Goal: Task Accomplishment & Management: Use online tool/utility

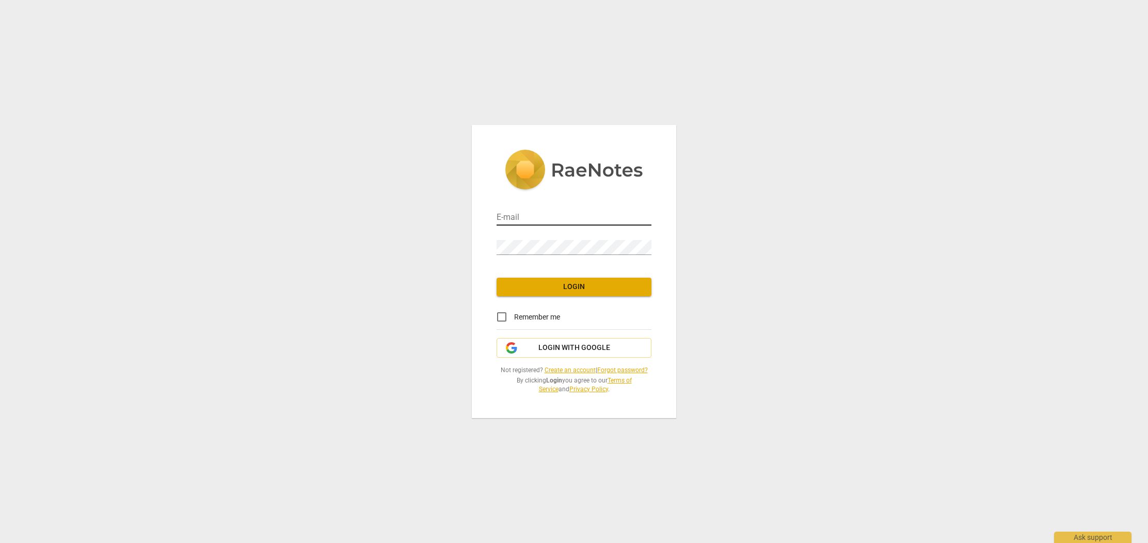
click at [537, 214] on input "email" at bounding box center [574, 218] width 155 height 15
type input "[EMAIL_ADDRESS][DOMAIN_NAME]"
click at [533, 289] on span "Login" at bounding box center [574, 287] width 138 height 10
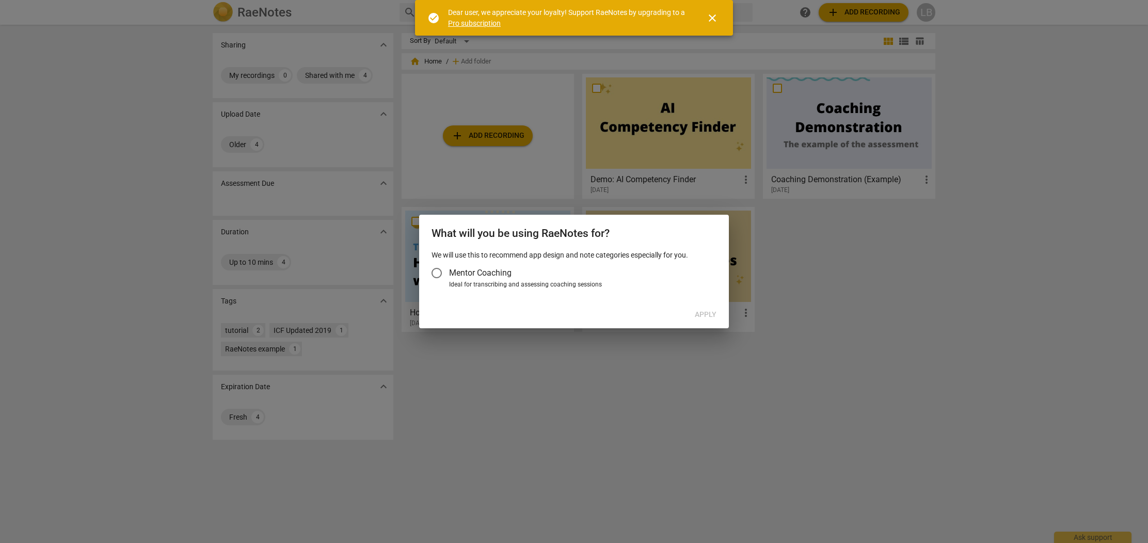
click at [444, 274] on input "Mentor Coaching" at bounding box center [436, 273] width 25 height 25
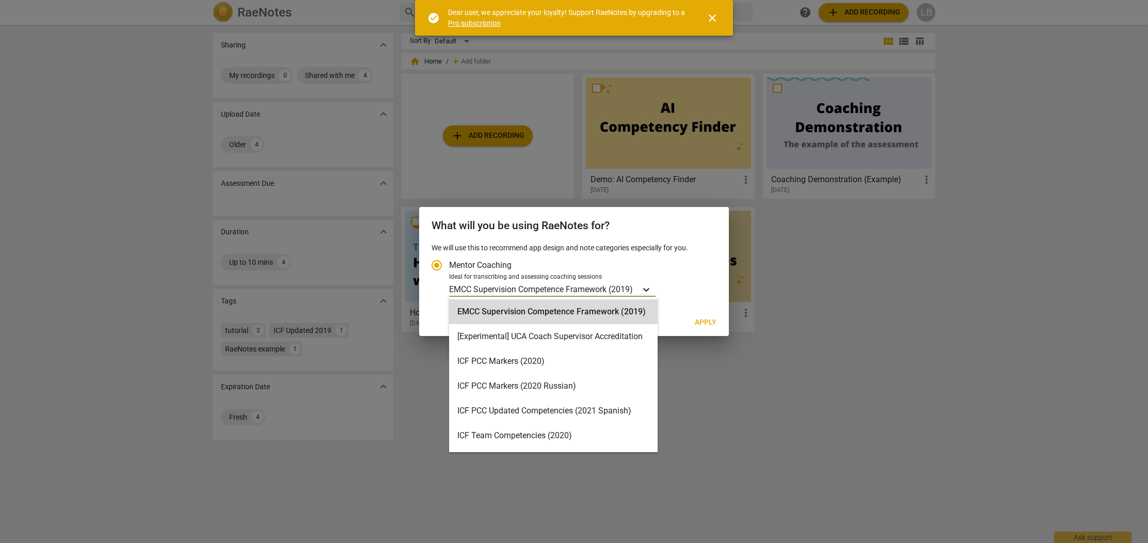
click at [652, 289] on icon "Account type" at bounding box center [646, 289] width 10 height 10
click at [0, 0] on input "Ideal for transcribing and assessing coaching sessions EMCC Supervision Compete…" at bounding box center [0, 0] width 0 height 0
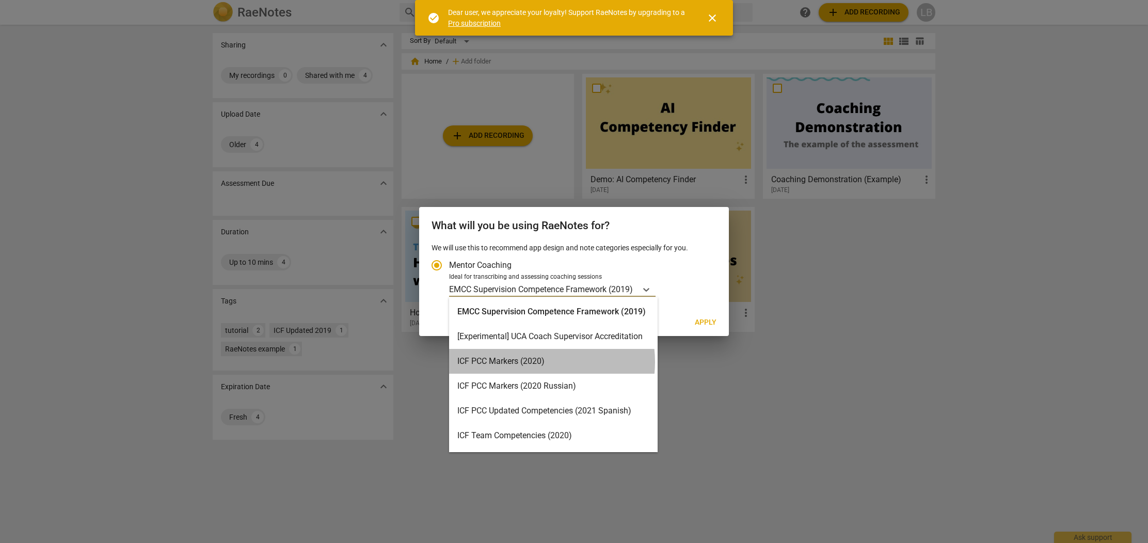
click at [532, 362] on div "ICF PCC Markers (2020)" at bounding box center [553, 361] width 209 height 25
radio input "false"
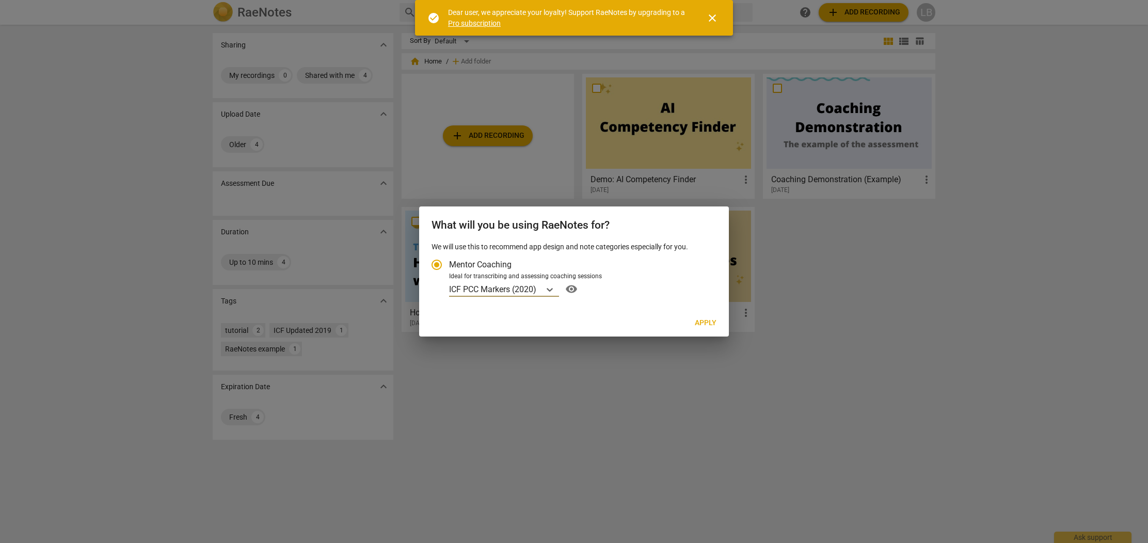
click at [711, 324] on span "Apply" at bounding box center [706, 323] width 22 height 10
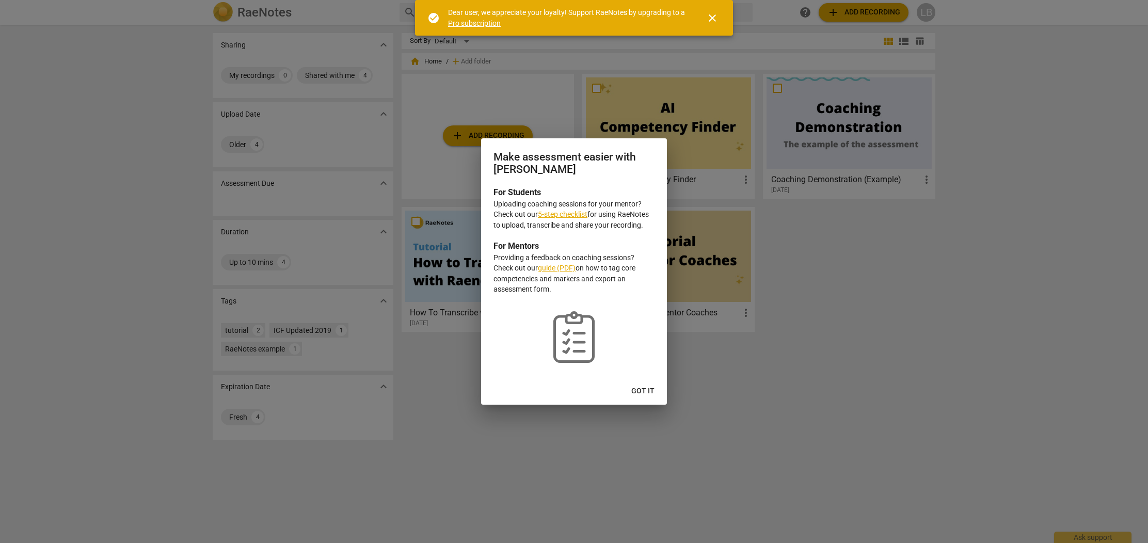
click at [575, 216] on link "5-step checklist" at bounding box center [563, 214] width 50 height 8
click at [652, 391] on span "Got it" at bounding box center [642, 391] width 23 height 10
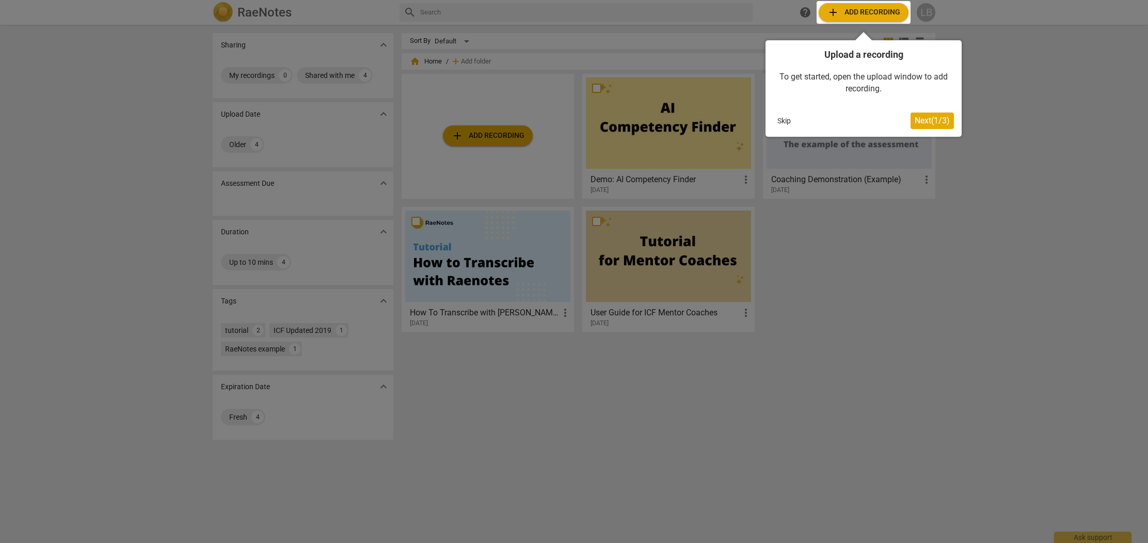
click at [785, 116] on button "Skip" at bounding box center [784, 120] width 22 height 15
